Goal: Information Seeking & Learning: Find specific fact

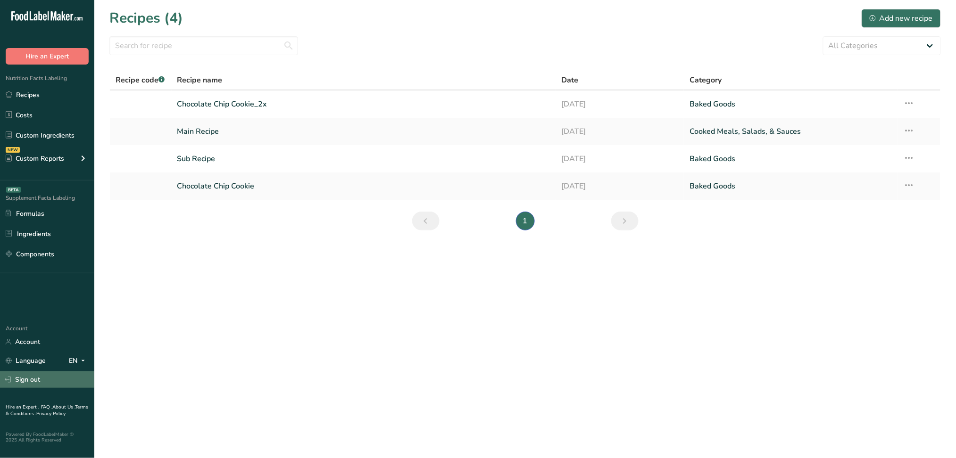
click at [53, 386] on link "Sign out" at bounding box center [47, 380] width 94 height 17
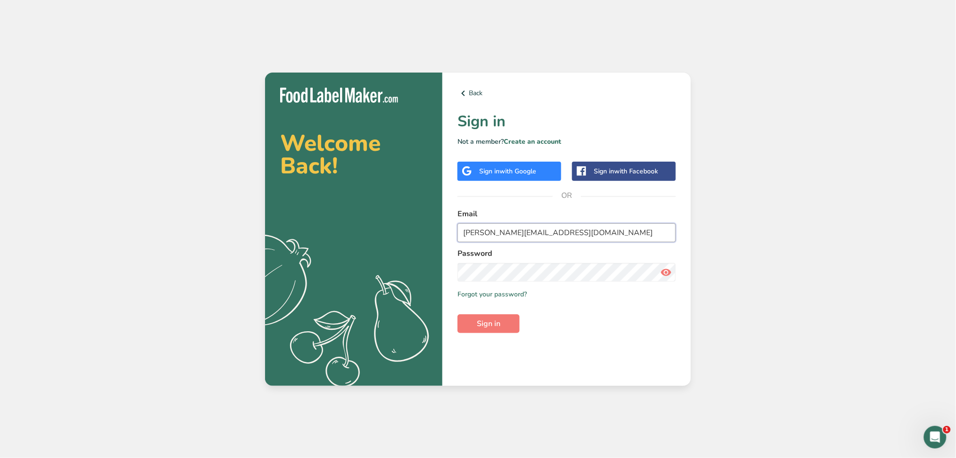
click at [500, 241] on input "[PERSON_NAME][EMAIL_ADDRESS][DOMAIN_NAME]" at bounding box center [566, 233] width 218 height 19
type input "[PERSON_NAME][EMAIL_ADDRESS][DOMAIN_NAME]"
click at [505, 327] on button "Sign in" at bounding box center [488, 324] width 62 height 19
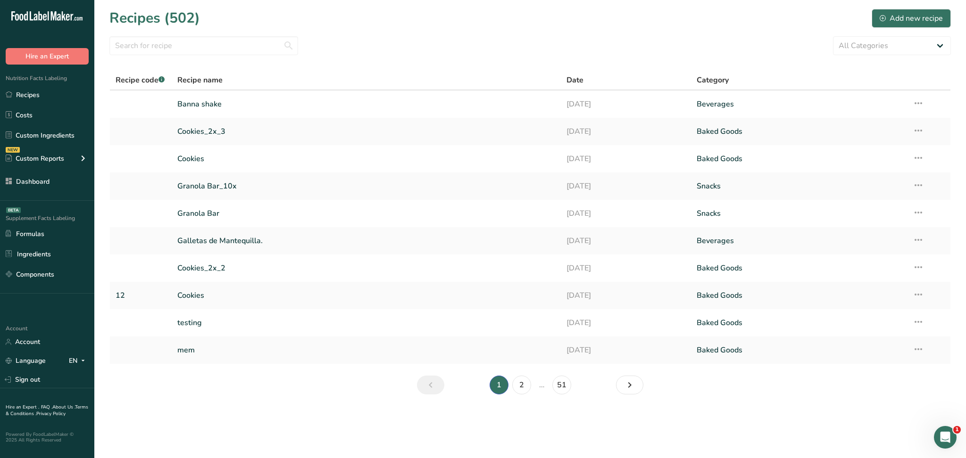
click at [30, 181] on div "New Features" at bounding box center [483, 229] width 966 height 458
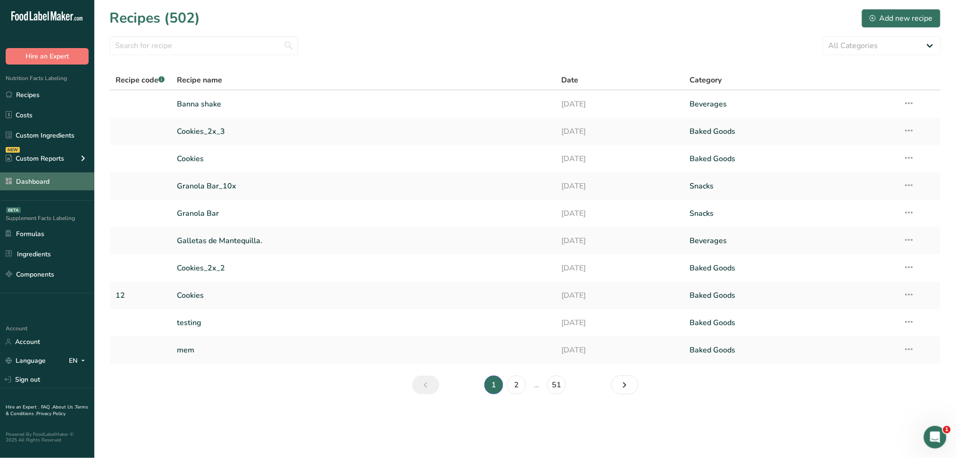
click at [41, 187] on link "Dashboard" at bounding box center [47, 182] width 94 height 18
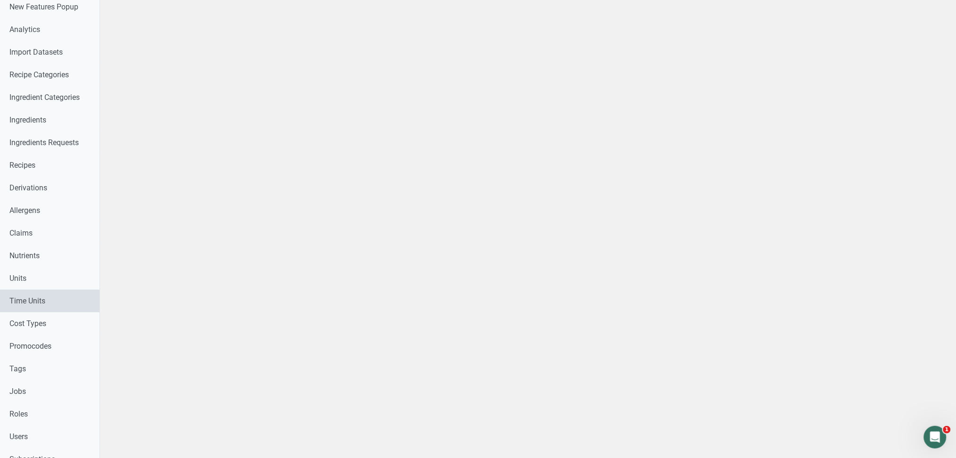
scroll to position [251, 0]
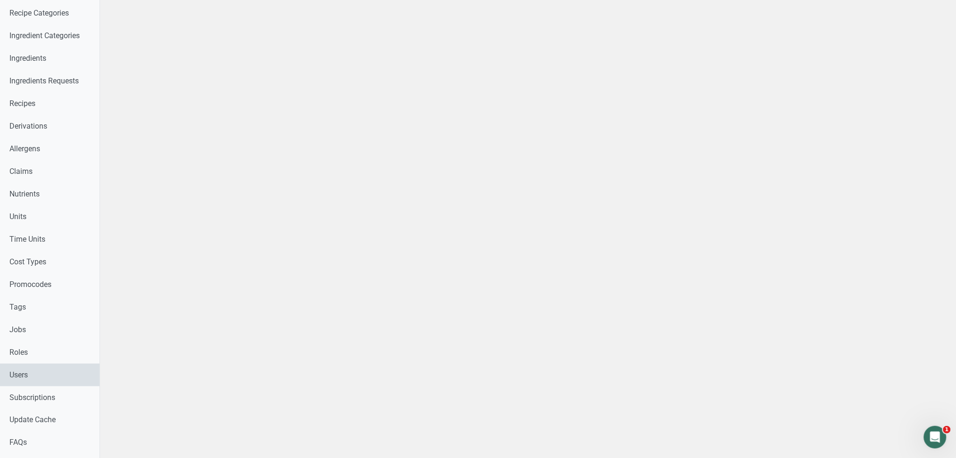
click at [32, 373] on link "Users" at bounding box center [50, 375] width 100 height 23
select select
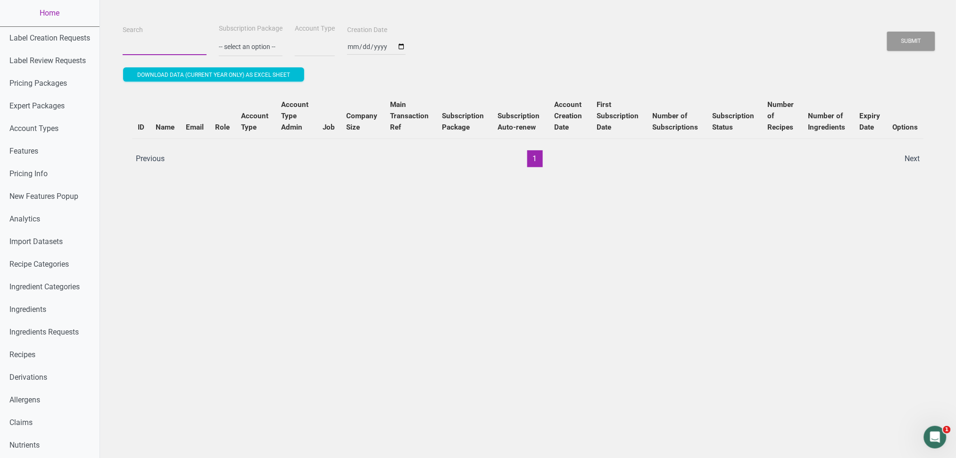
click at [165, 50] on input "Search" at bounding box center [165, 46] width 84 height 17
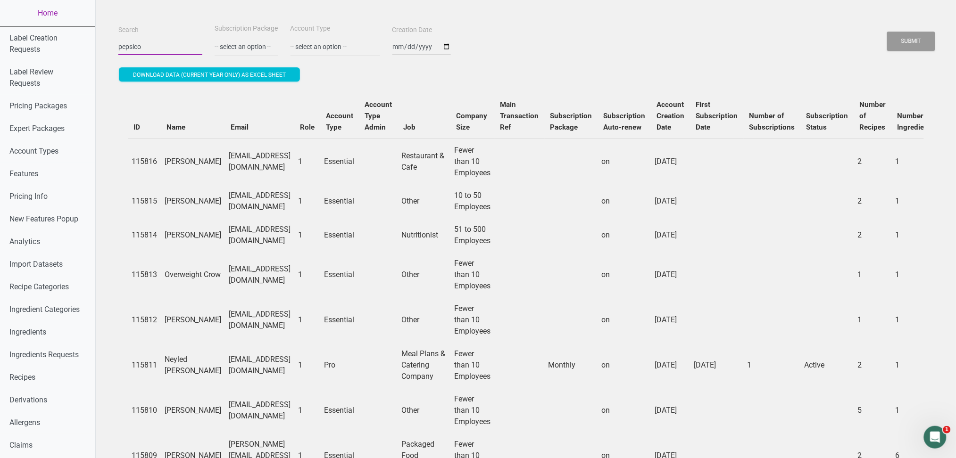
type input "pepsico"
click at [887, 32] on button "Submit" at bounding box center [911, 41] width 48 height 19
click at [904, 42] on button "Submit" at bounding box center [911, 41] width 48 height 19
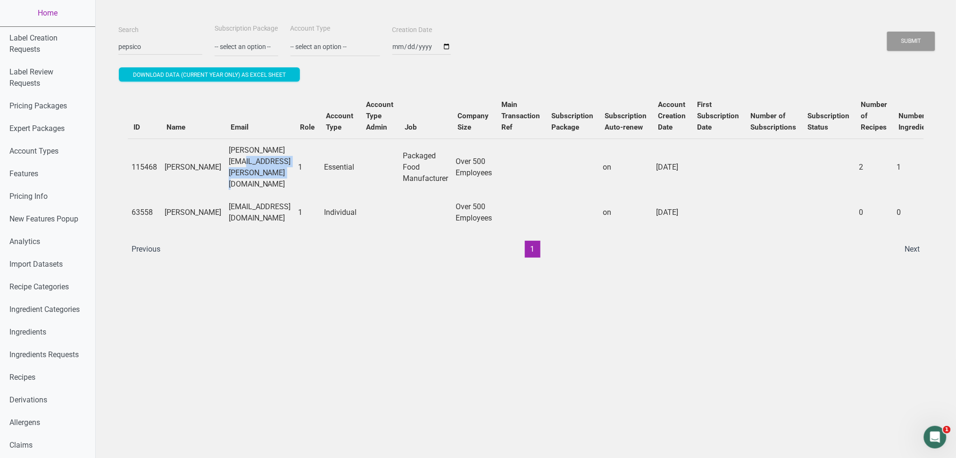
drag, startPoint x: 191, startPoint y: 161, endPoint x: 278, endPoint y: 165, distance: 86.9
click at [278, 165] on td "[PERSON_NAME][EMAIL_ADDRESS][PERSON_NAME][DOMAIN_NAME]" at bounding box center [260, 167] width 70 height 57
copy td "[PERSON_NAME][EMAIL_ADDRESS][PERSON_NAME][DOMAIN_NAME]"
click at [326, 376] on div "Search pepsico Subscription Package -- select an option -- Monthly Yearly Quart…" at bounding box center [526, 443] width 860 height 887
drag, startPoint x: 149, startPoint y: 46, endPoint x: 0, endPoint y: 41, distance: 149.1
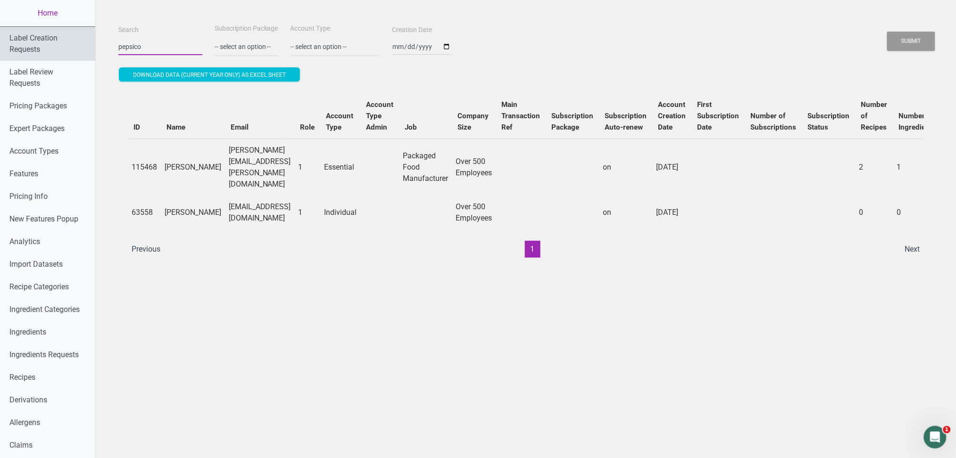
click at [1, 41] on div "Home Label Creation Requests Label Review Requests Pricing Packages Expert Pack…" at bounding box center [478, 443] width 956 height 887
click at [887, 32] on button "Submit" at bounding box center [911, 41] width 48 height 19
click at [919, 51] on div "Submit" at bounding box center [911, 41] width 49 height 24
click at [919, 48] on button "Submit" at bounding box center [911, 41] width 48 height 19
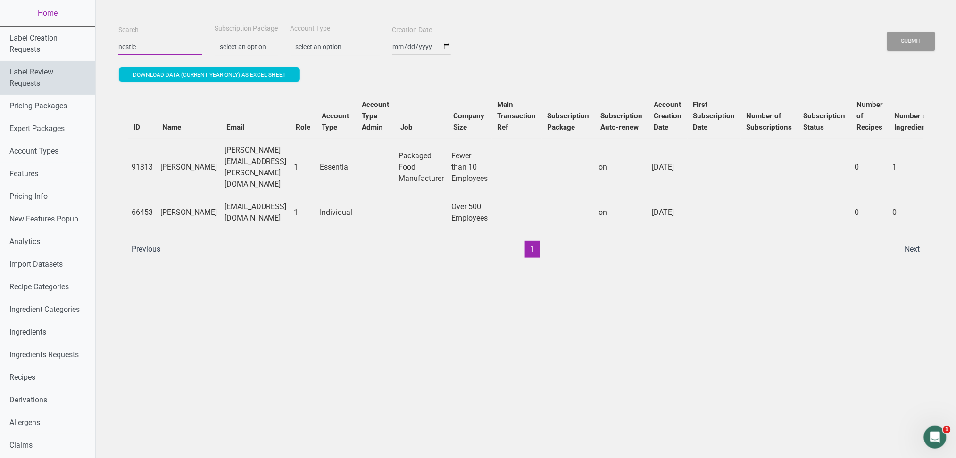
drag, startPoint x: 145, startPoint y: 52, endPoint x: 0, endPoint y: 61, distance: 145.5
click at [0, 59] on div "Home Label Creation Requests Label Review Requests Pricing Packages Expert Pack…" at bounding box center [478, 443] width 956 height 887
type input "unilever"
click at [887, 32] on button "Submit" at bounding box center [911, 41] width 48 height 19
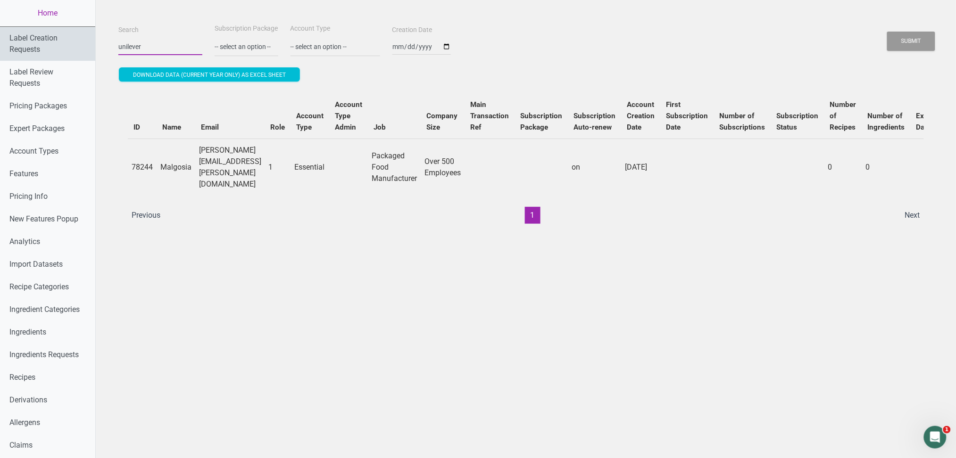
drag, startPoint x: 113, startPoint y: 49, endPoint x: 65, endPoint y: 46, distance: 48.6
click at [75, 44] on div "Home Label Creation Requests Label Review Requests Pricing Packages Expert Pack…" at bounding box center [478, 443] width 956 height 887
click at [58, 7] on link "Home" at bounding box center [47, 13] width 95 height 26
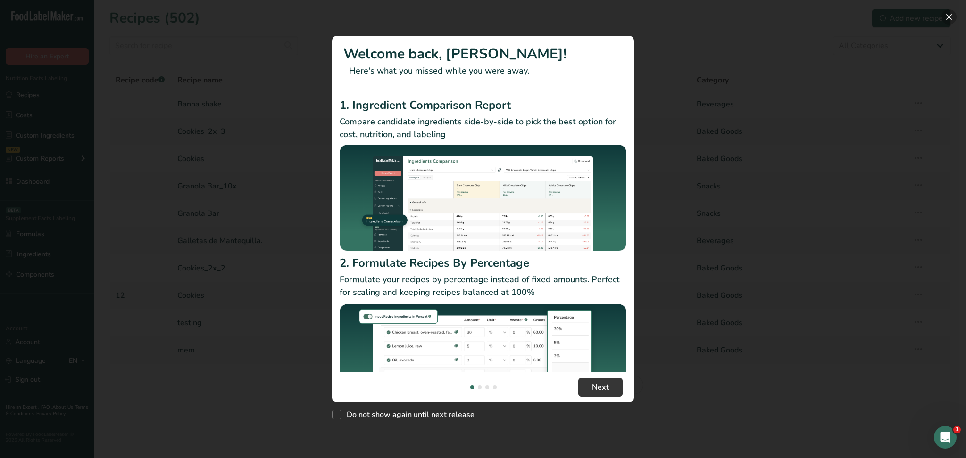
click at [948, 24] on button "New Features" at bounding box center [948, 16] width 15 height 15
